Goal: Find specific page/section: Find specific page/section

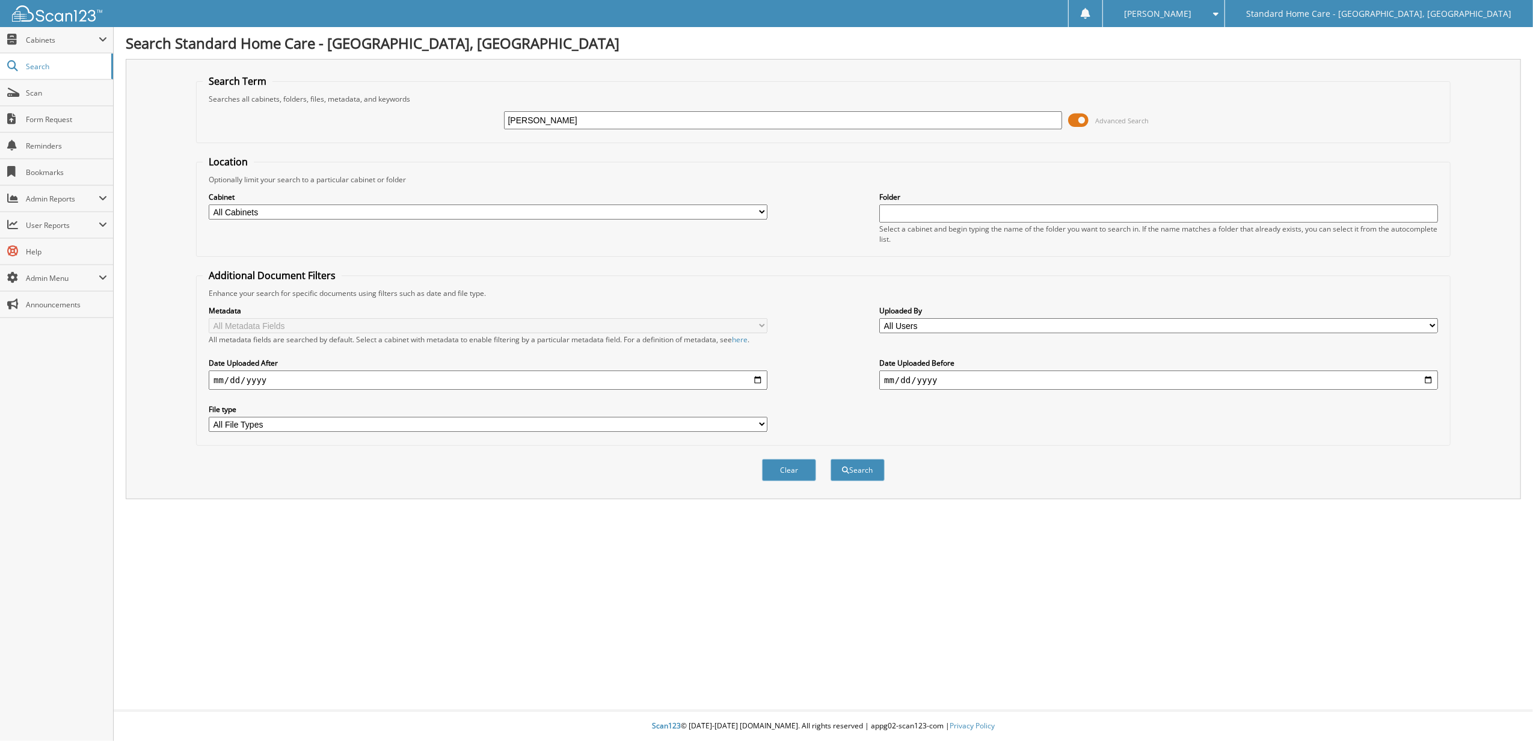
type input "[PERSON_NAME]"
click at [831, 459] on button "Search" at bounding box center [858, 470] width 54 height 22
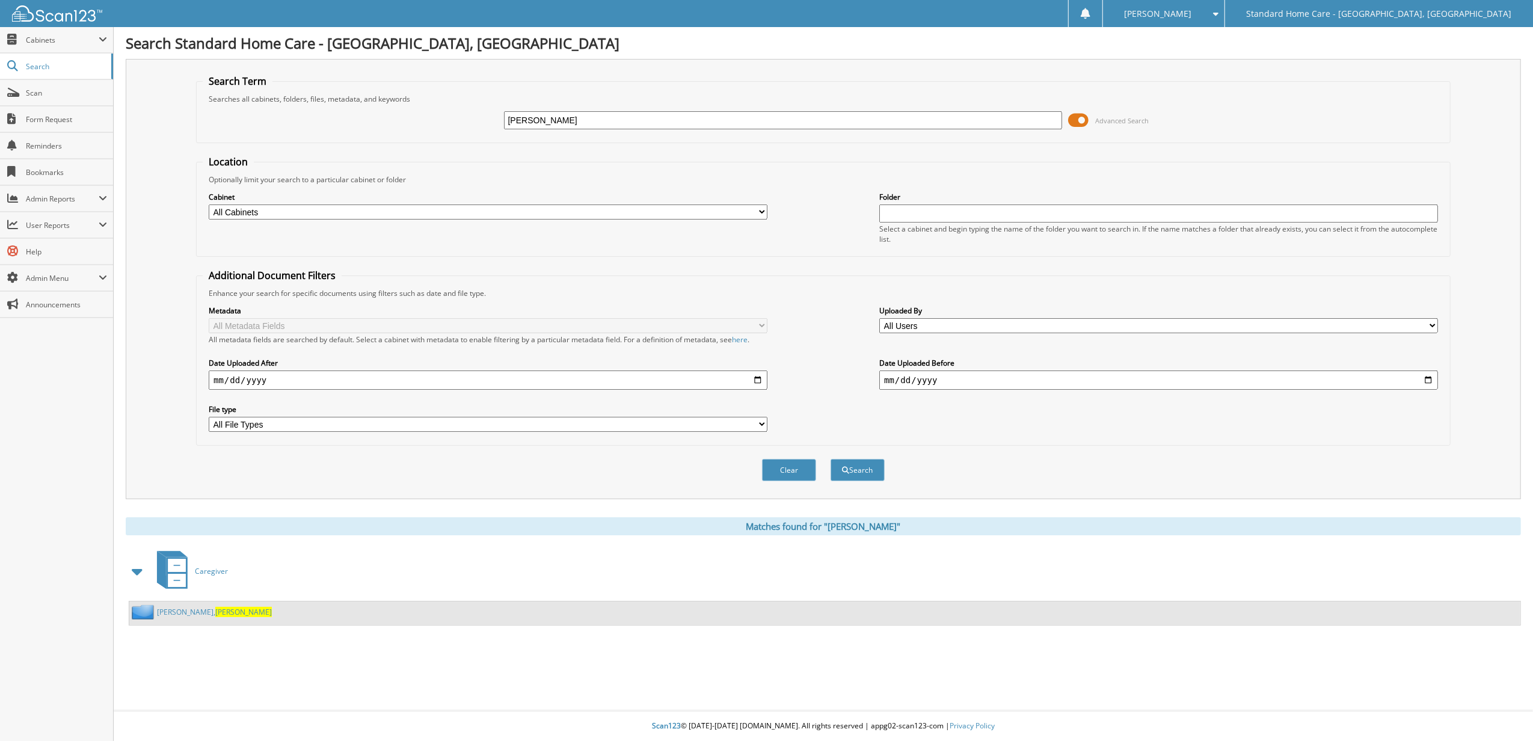
drag, startPoint x: 186, startPoint y: 612, endPoint x: 193, endPoint y: 612, distance: 6.6
click at [215, 612] on span "[PERSON_NAME]" at bounding box center [243, 612] width 57 height 10
